Goal: Book appointment/travel/reservation

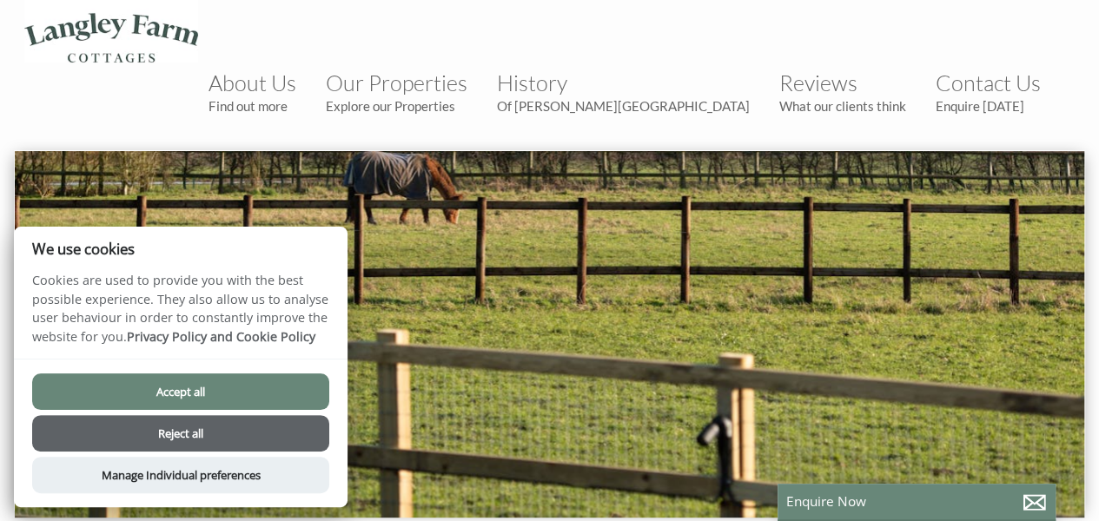
scroll to position [87, 0]
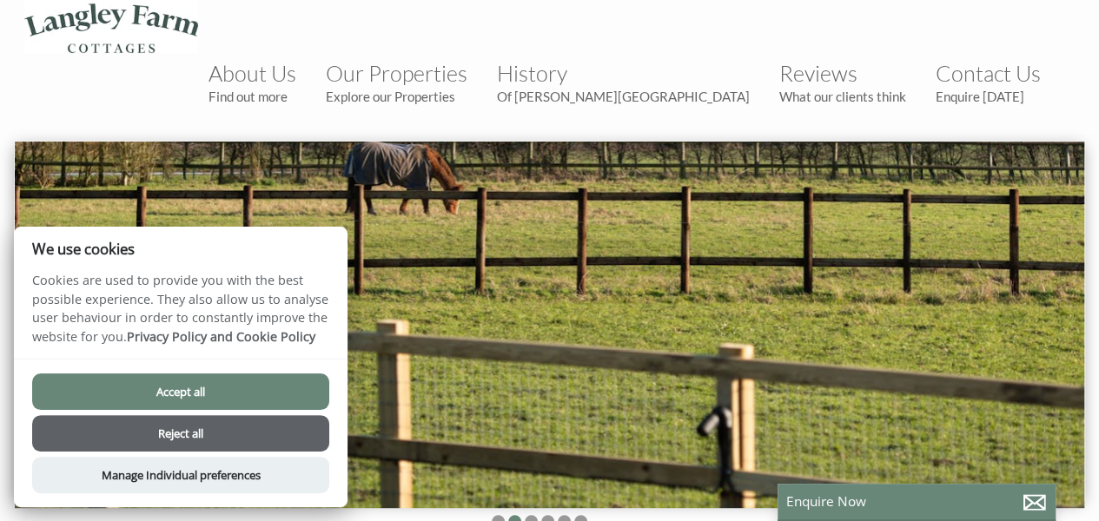
click at [162, 423] on button "Reject all" at bounding box center [180, 433] width 297 height 37
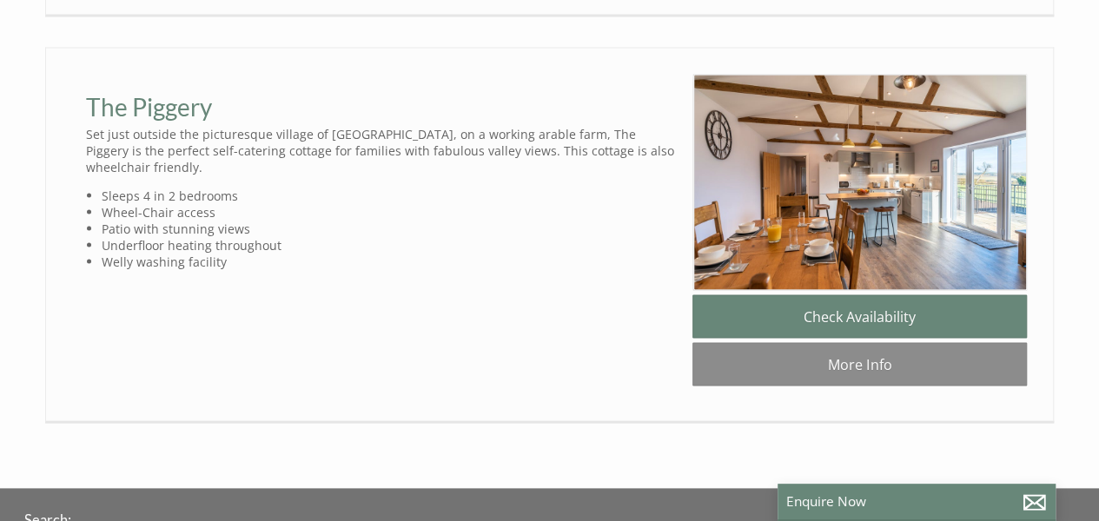
scroll to position [1564, 0]
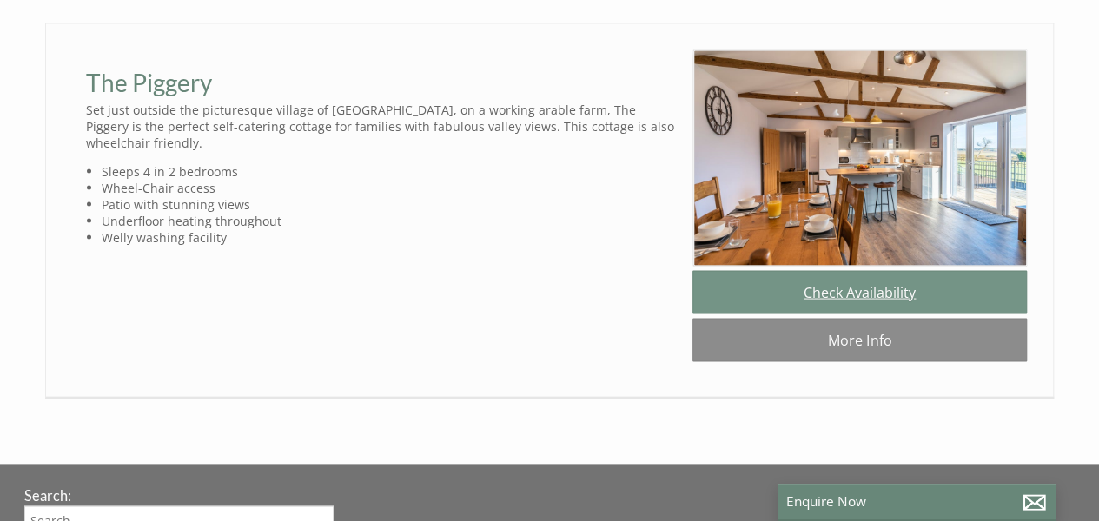
click at [862, 270] on link "Check Availability" at bounding box center [860, 291] width 335 height 43
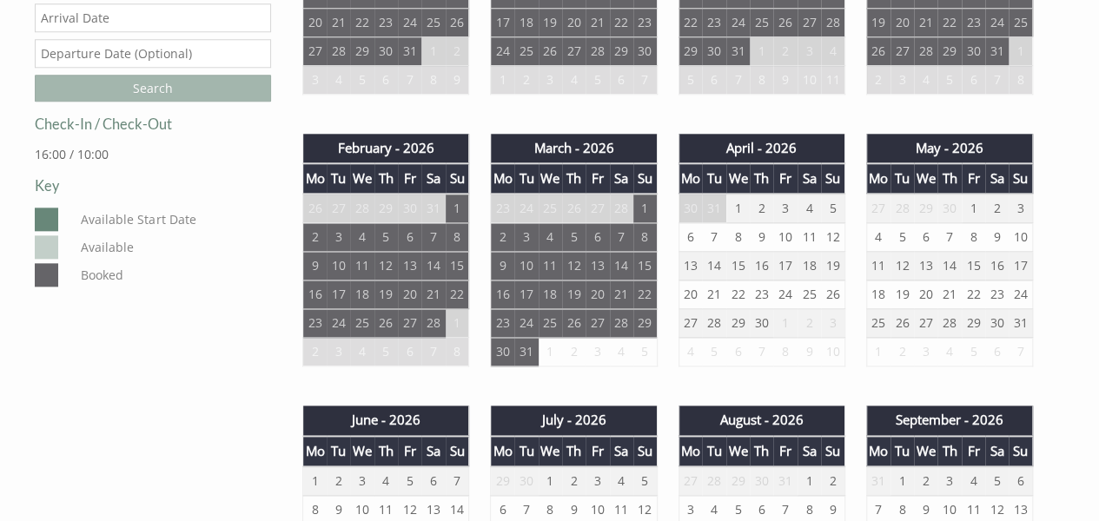
scroll to position [869, 0]
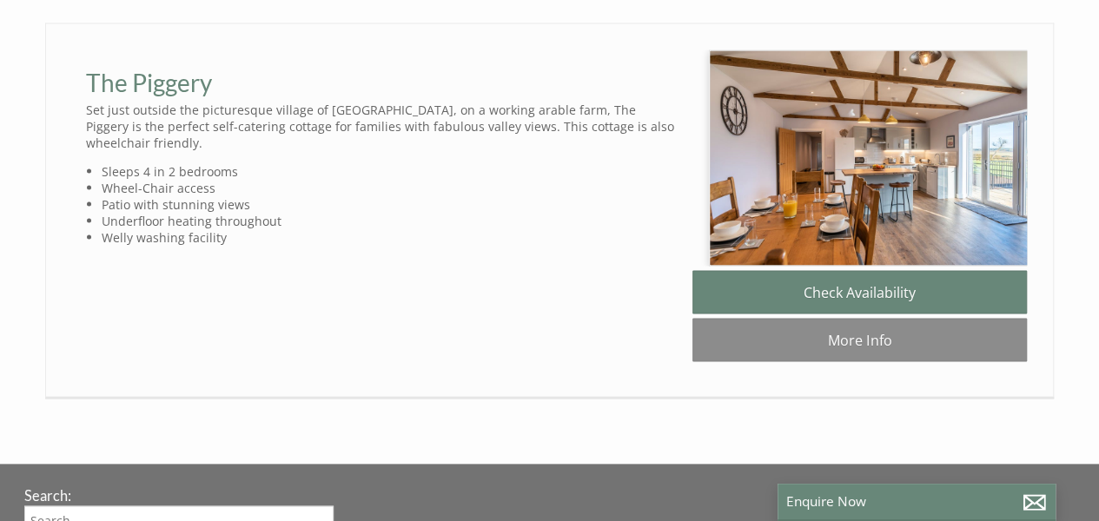
scroll to position [0, 16]
